Goal: Communication & Community: Answer question/provide support

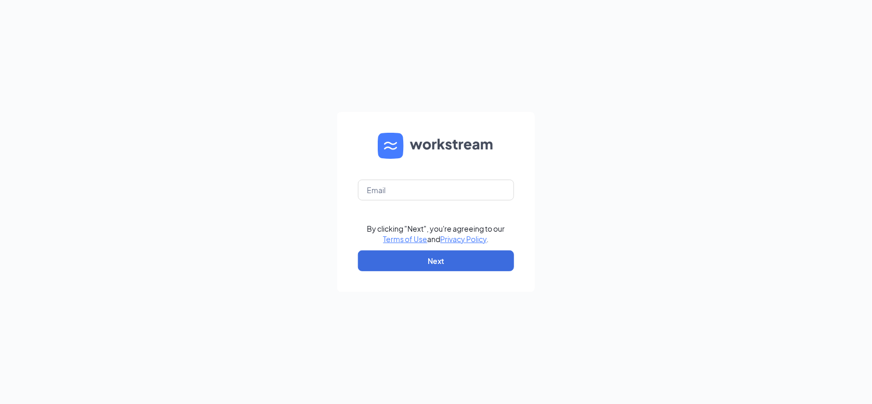
click at [389, 177] on form "By clicking "Next", you're agreeing to our Terms of Use and Privacy Policy . Ne…" at bounding box center [436, 202] width 198 height 180
click at [396, 186] on input "text" at bounding box center [436, 189] width 156 height 21
type input "ohilley01140@gmail.com"
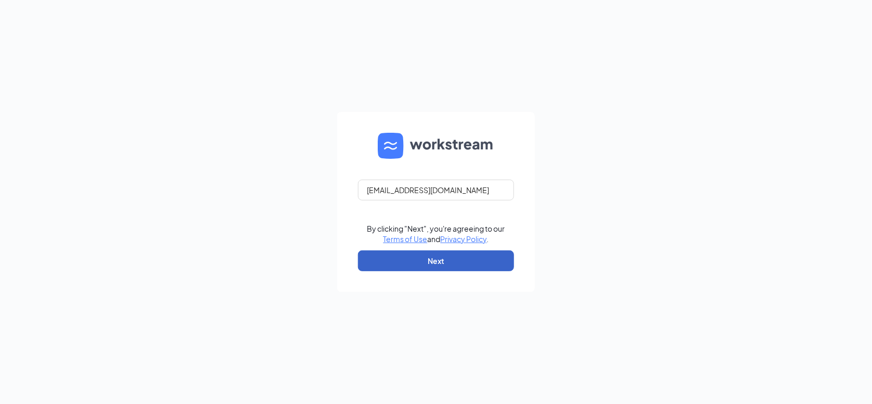
click at [422, 263] on button "Next" at bounding box center [436, 260] width 156 height 21
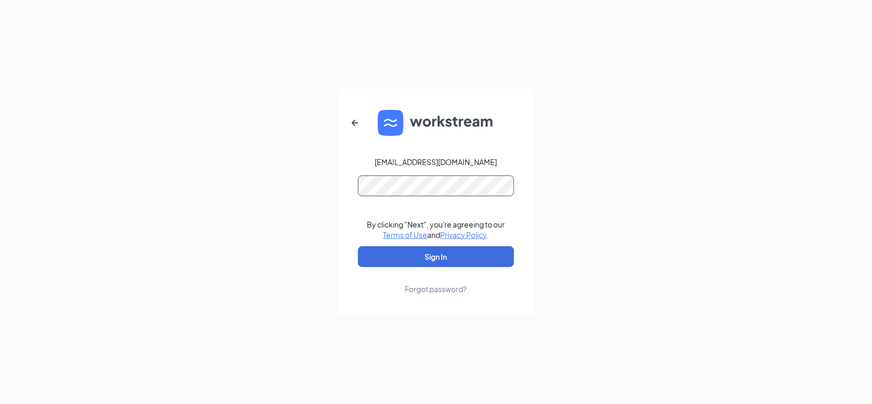
click at [358, 246] on button "Sign In" at bounding box center [436, 256] width 156 height 21
click at [457, 251] on button "Sign In" at bounding box center [436, 256] width 156 height 21
click at [102, 204] on div "ohilley01140@gmail.com Credential mismatches. By clicking "Next", you're agreei…" at bounding box center [436, 202] width 872 height 404
click at [358, 246] on button "Sign In" at bounding box center [436, 256] width 156 height 21
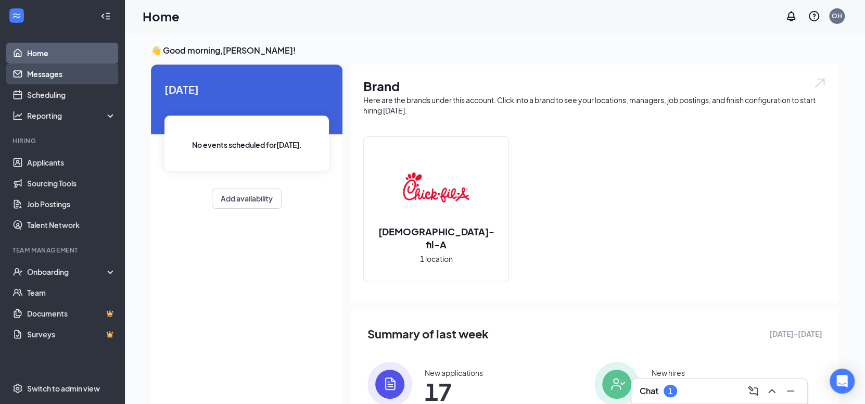
click at [69, 67] on link "Messages" at bounding box center [71, 73] width 89 height 21
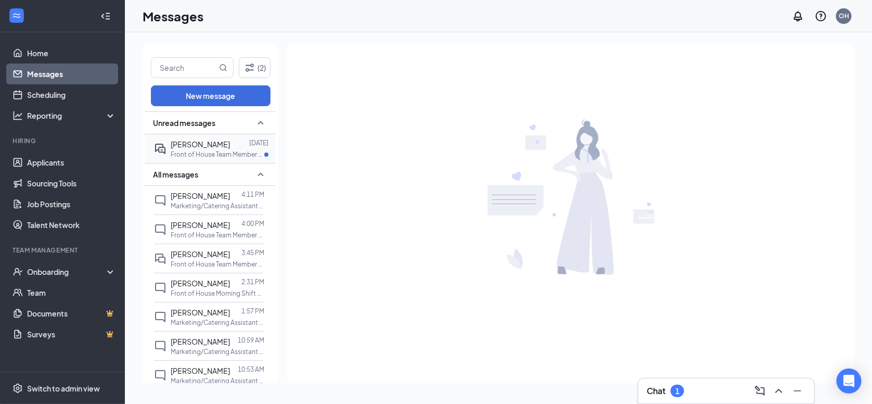
click at [178, 144] on span "[PERSON_NAME]" at bounding box center [200, 143] width 59 height 9
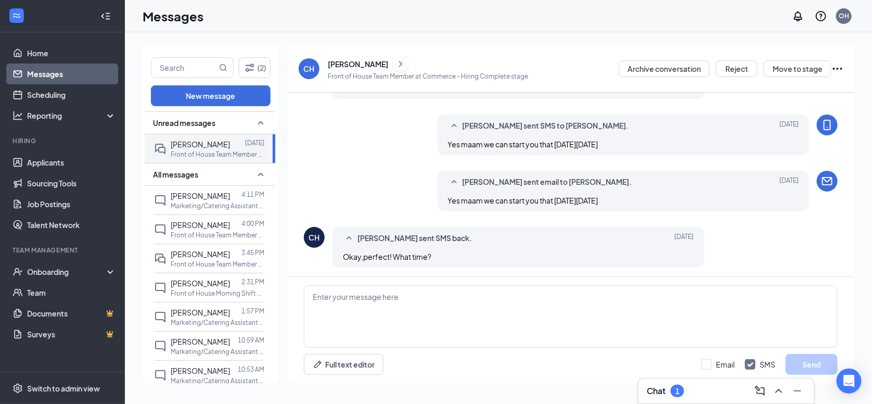
scroll to position [416, 0]
click at [534, 305] on textarea at bounding box center [571, 316] width 534 height 62
type textarea "$"
type textarea "4"
type textarea "Would 4:30 PM work?"
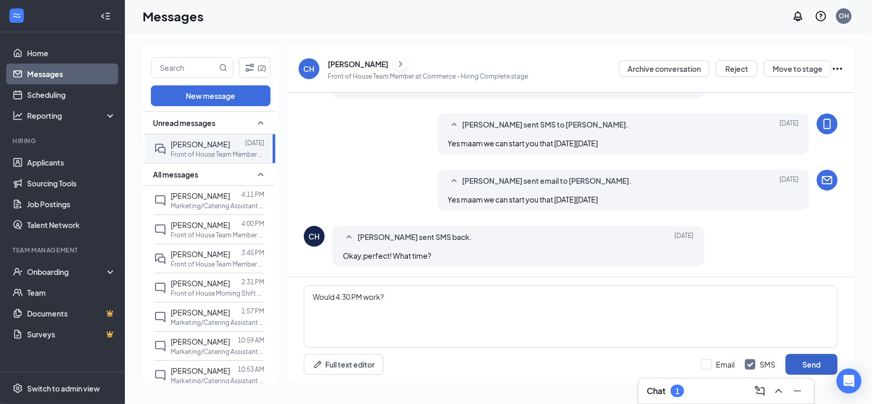
click at [829, 360] on button "Send" at bounding box center [811, 364] width 52 height 21
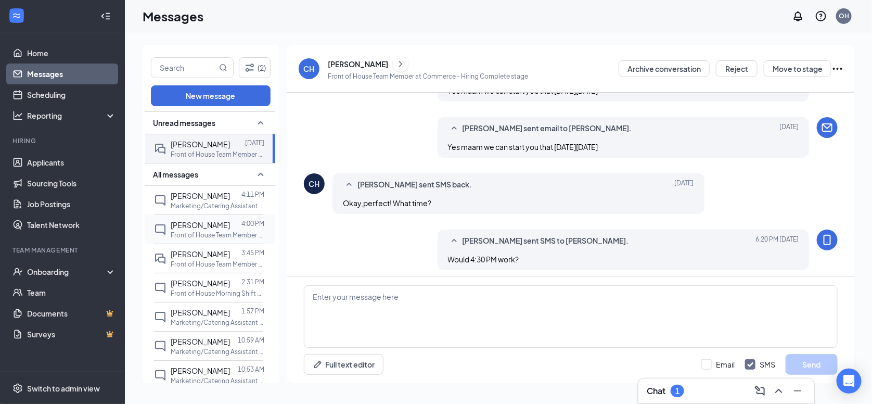
scroll to position [472, 0]
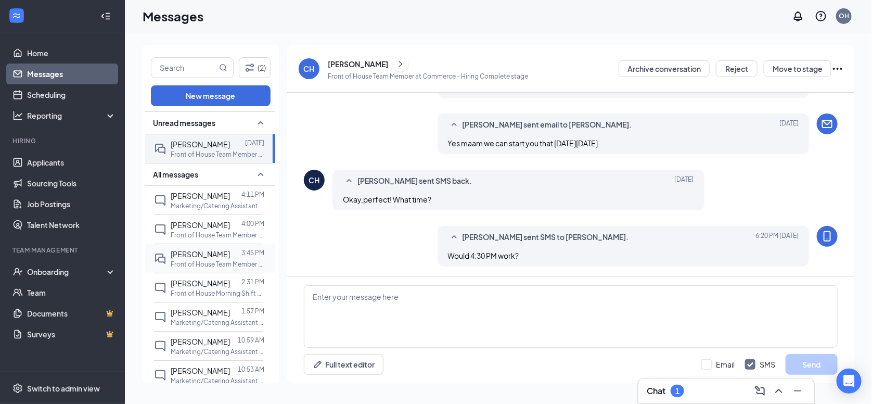
click at [206, 253] on span "[PERSON_NAME]" at bounding box center [200, 253] width 59 height 9
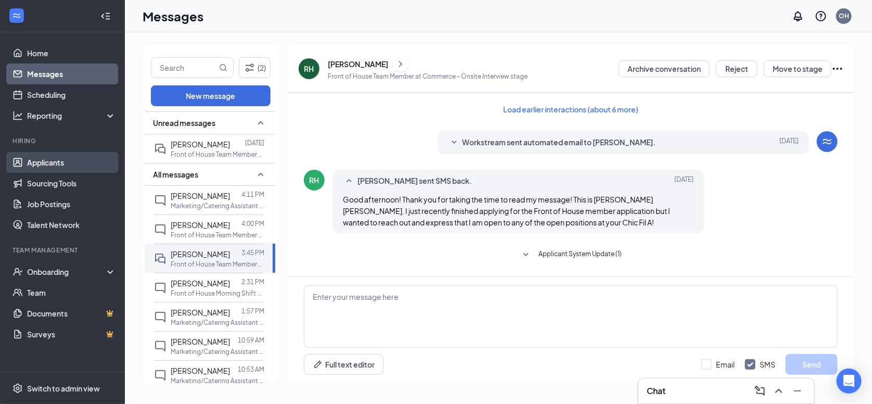
click at [57, 162] on link "Applicants" at bounding box center [71, 162] width 89 height 21
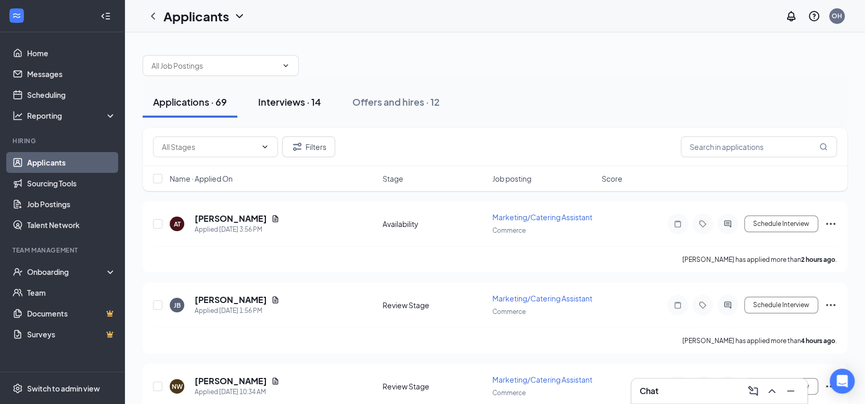
click at [278, 97] on div "Interviews · 14" at bounding box center [289, 101] width 63 height 13
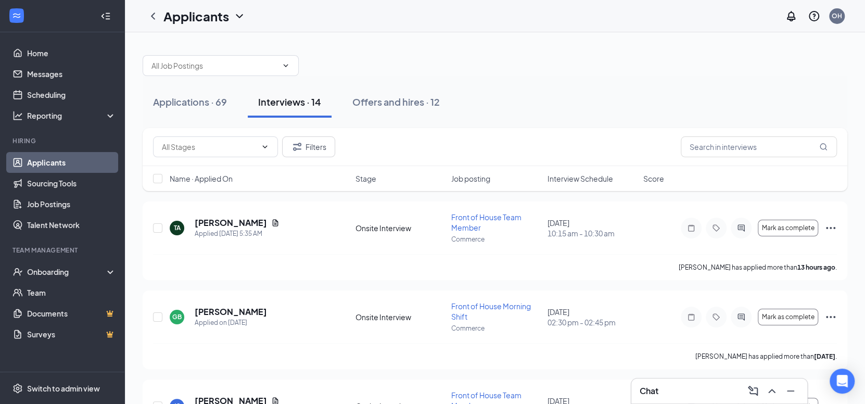
click at [597, 174] on span "Interview Schedule" at bounding box center [580, 178] width 66 height 10
click at [594, 176] on span "Interview Schedule" at bounding box center [580, 178] width 66 height 10
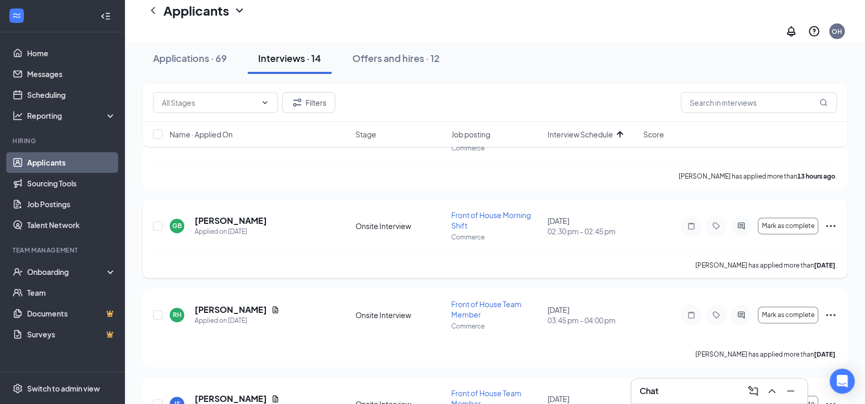
scroll to position [208, 0]
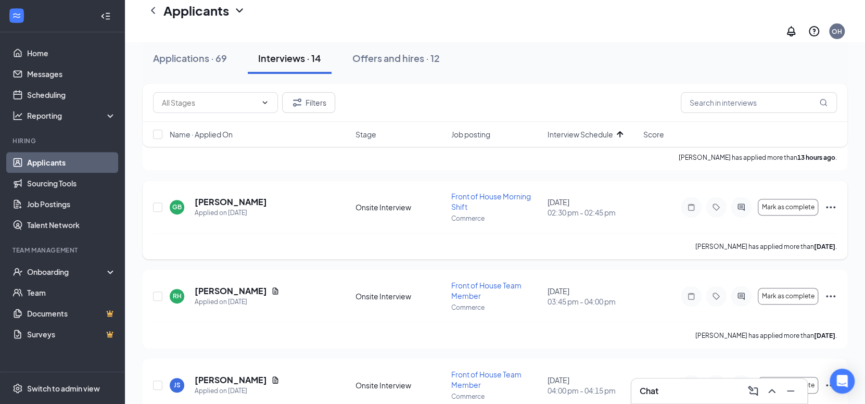
click at [825, 201] on icon "Ellipses" at bounding box center [830, 207] width 12 height 12
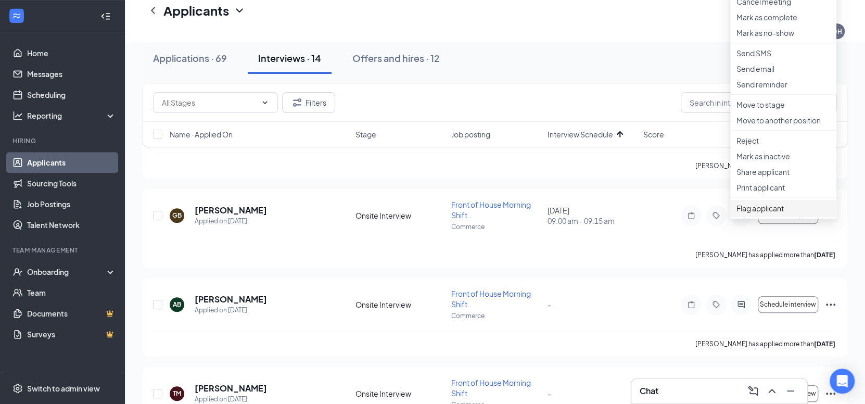
scroll to position [468, 0]
click at [758, 193] on li "Print applicant" at bounding box center [783, 186] width 106 height 16
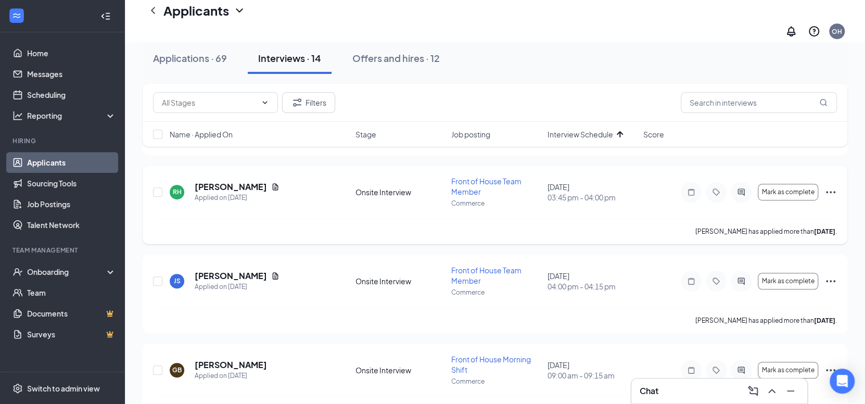
scroll to position [312, 0]
click at [837, 184] on div "RH [PERSON_NAME] Applied on [DATE] Onsite Interview Front of House Team Member …" at bounding box center [495, 204] width 704 height 79
click at [833, 190] on icon "Ellipses" at bounding box center [829, 191] width 9 height 2
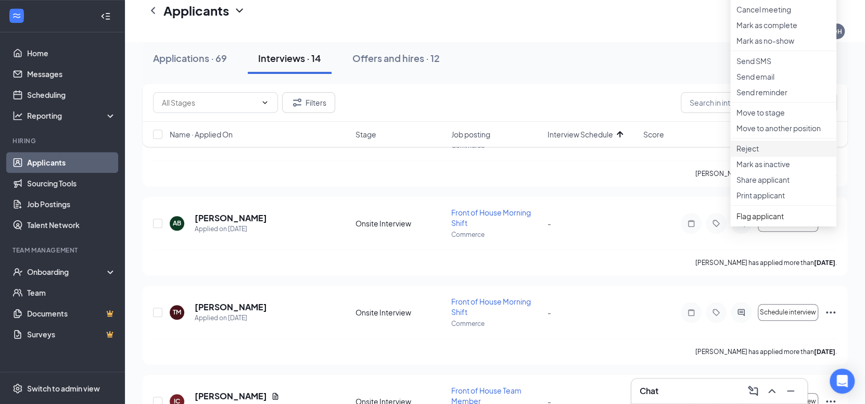
scroll to position [572, 0]
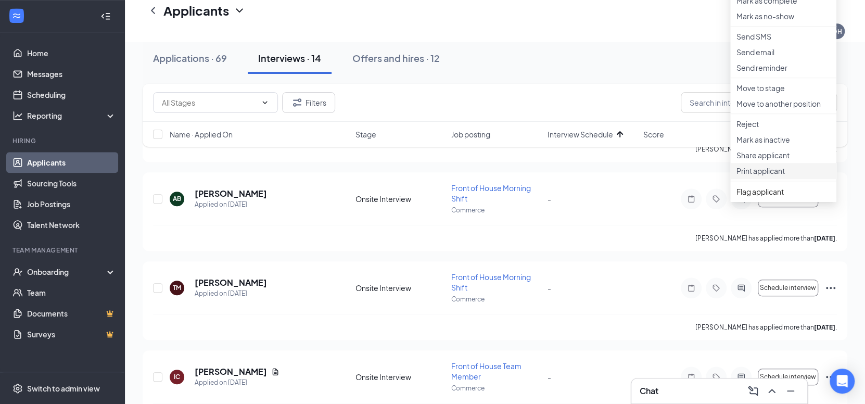
click at [763, 176] on p "Print applicant" at bounding box center [783, 170] width 94 height 10
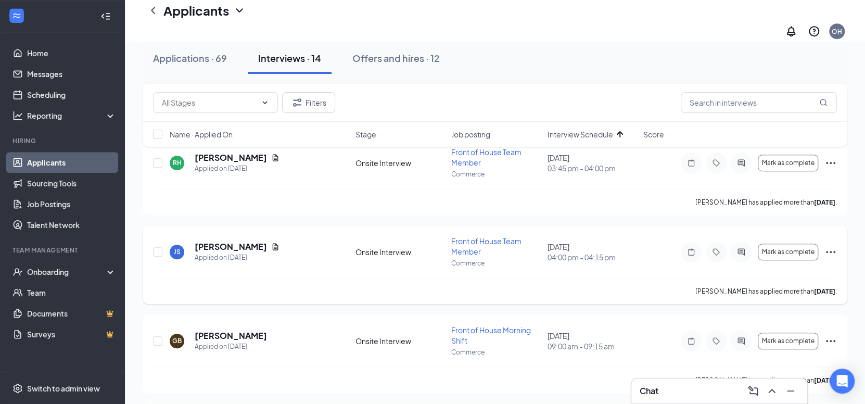
scroll to position [364, 0]
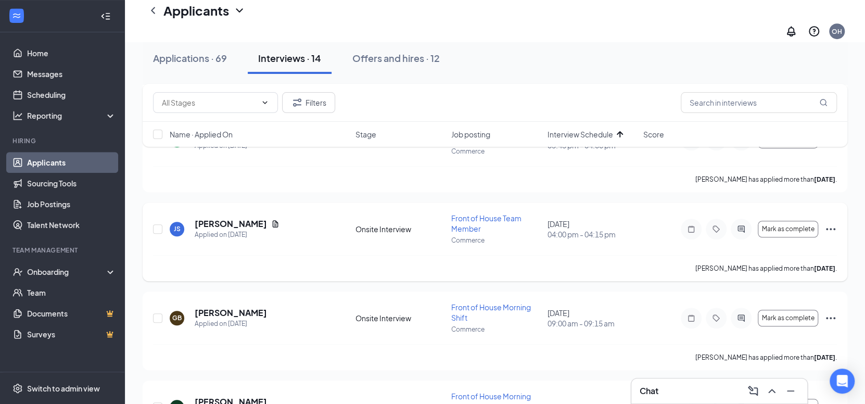
click at [827, 223] on icon "Ellipses" at bounding box center [830, 229] width 12 height 12
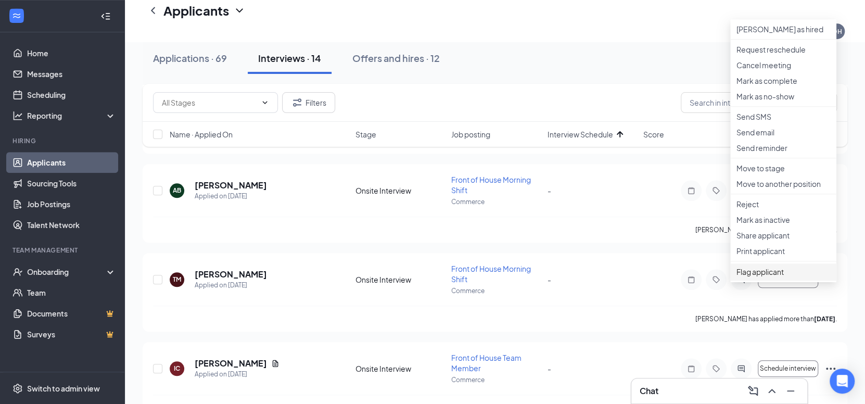
scroll to position [676, 0]
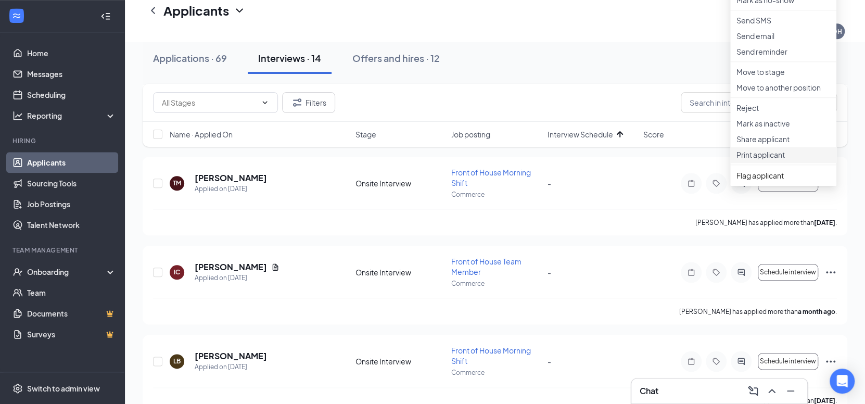
click at [759, 160] on p "Print applicant" at bounding box center [783, 154] width 94 height 10
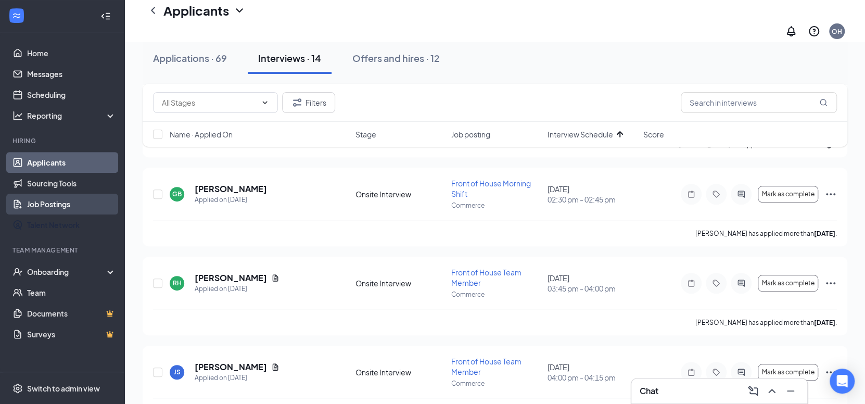
scroll to position [156, 0]
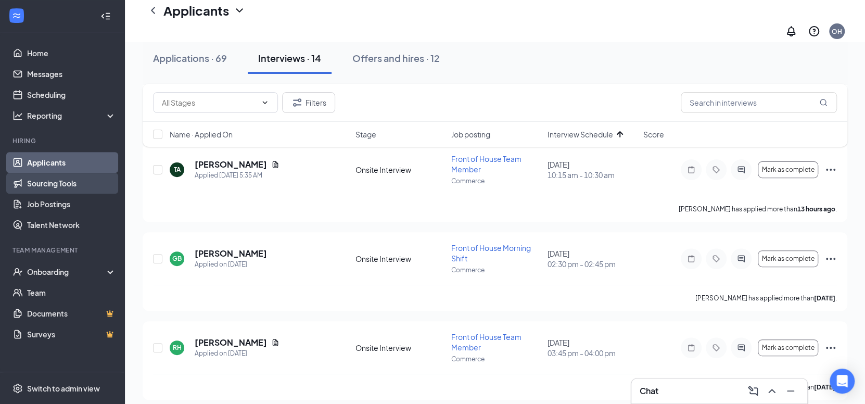
click at [52, 182] on link "Sourcing Tools" at bounding box center [71, 183] width 89 height 21
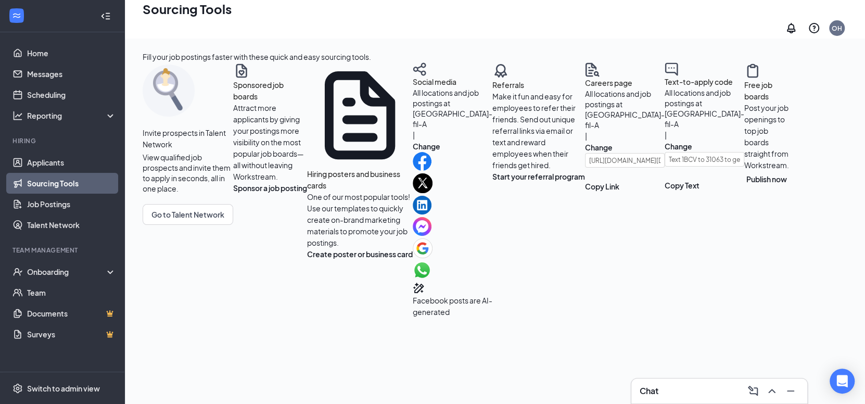
scroll to position [156, 0]
click at [412, 269] on div "Social media All locations and job postings at [GEOGRAPHIC_DATA]-fil-A | Change…" at bounding box center [452, 189] width 80 height 255
click at [412, 152] on button "Change" at bounding box center [426, 145] width 28 height 11
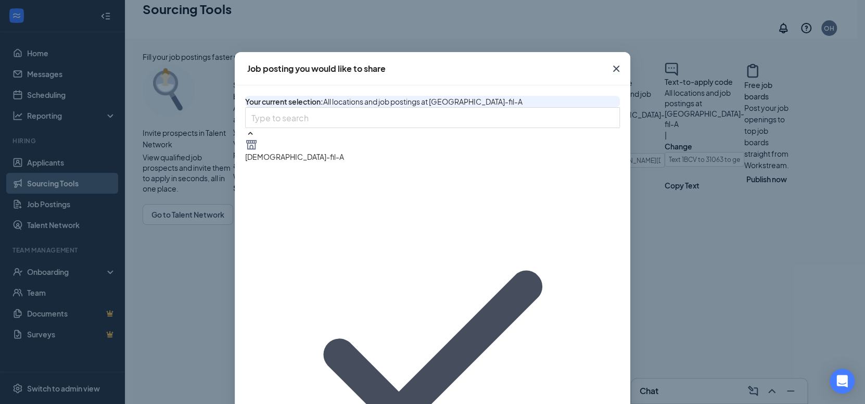
click at [620, 64] on icon "Cross" at bounding box center [616, 68] width 12 height 12
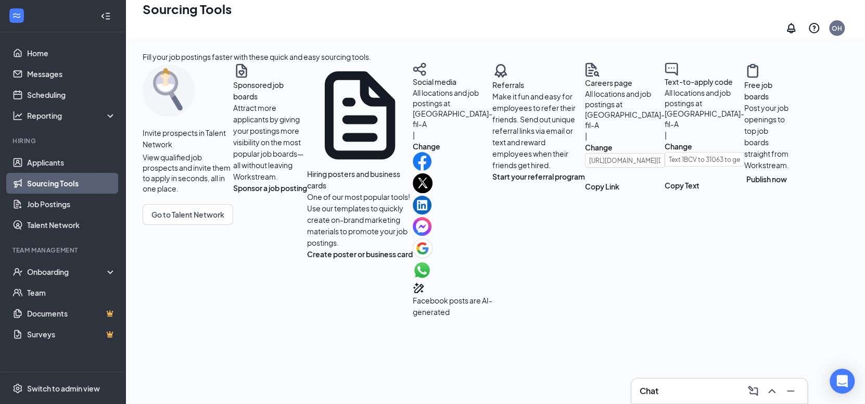
click at [412, 128] on span "All locations and job postings at [GEOGRAPHIC_DATA]-fil-A" at bounding box center [452, 108] width 80 height 41
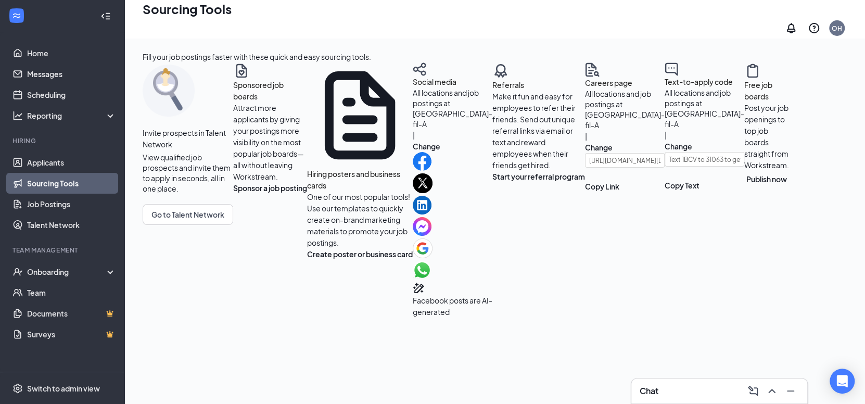
scroll to position [0, 0]
